Goal: Browse casually

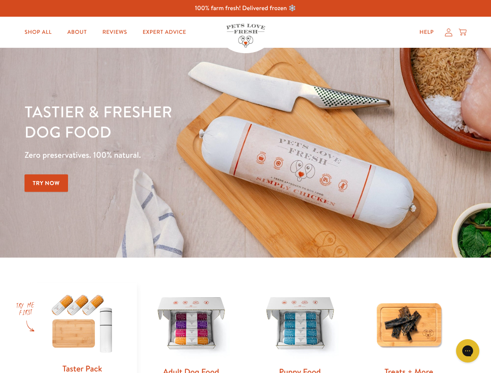
click at [245, 186] on div "Tastier & fresher dog food Zero preservatives. 100% natural. Try Now" at bounding box center [171, 152] width 294 height 103
click at [467, 351] on icon "Gorgias live chat" at bounding box center [466, 350] width 7 height 7
